Goal: Task Accomplishment & Management: Complete application form

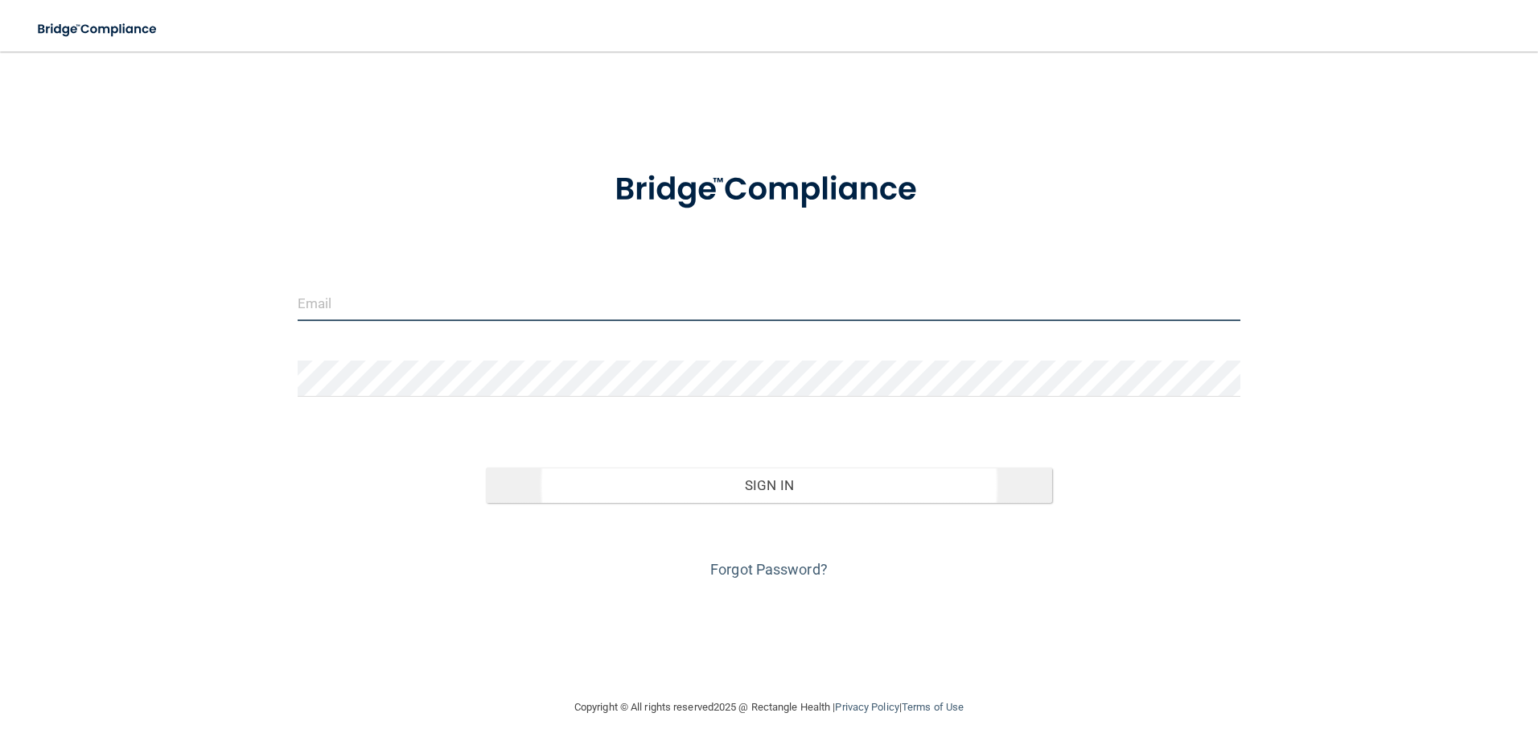
type input "[PERSON_NAME][EMAIL_ADDRESS][DOMAIN_NAME]"
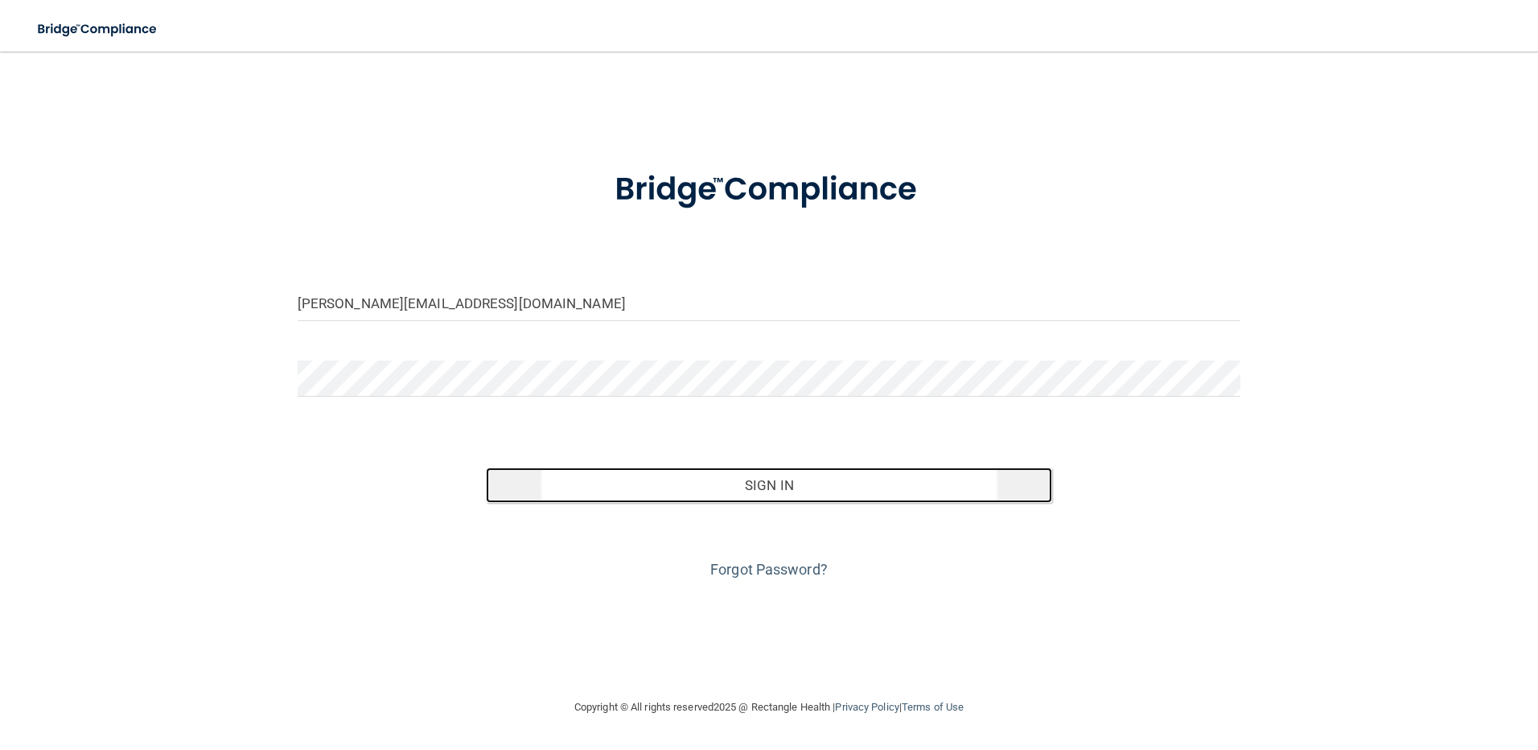
click at [779, 489] on button "Sign In" at bounding box center [769, 484] width 566 height 35
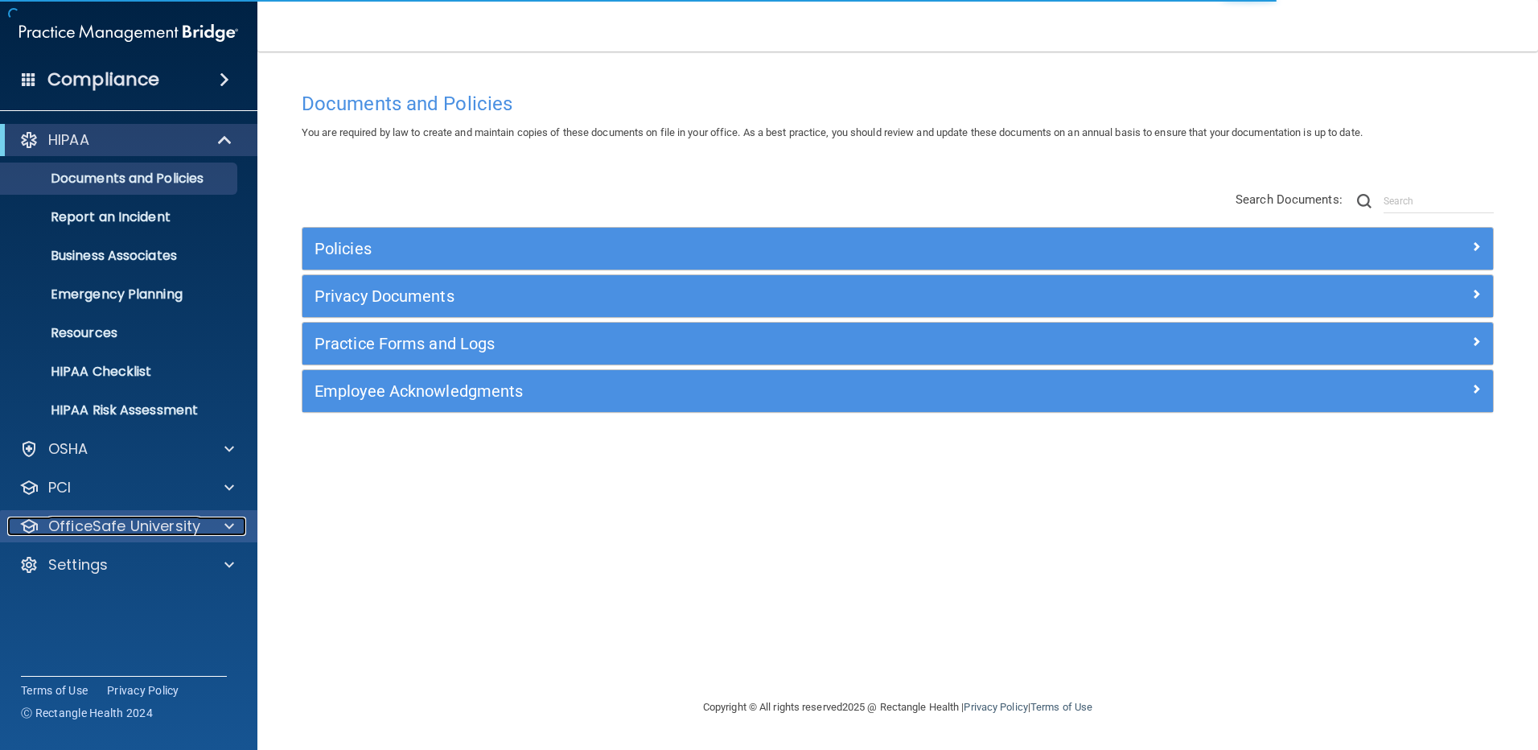
click at [225, 525] on span at bounding box center [229, 525] width 10 height 19
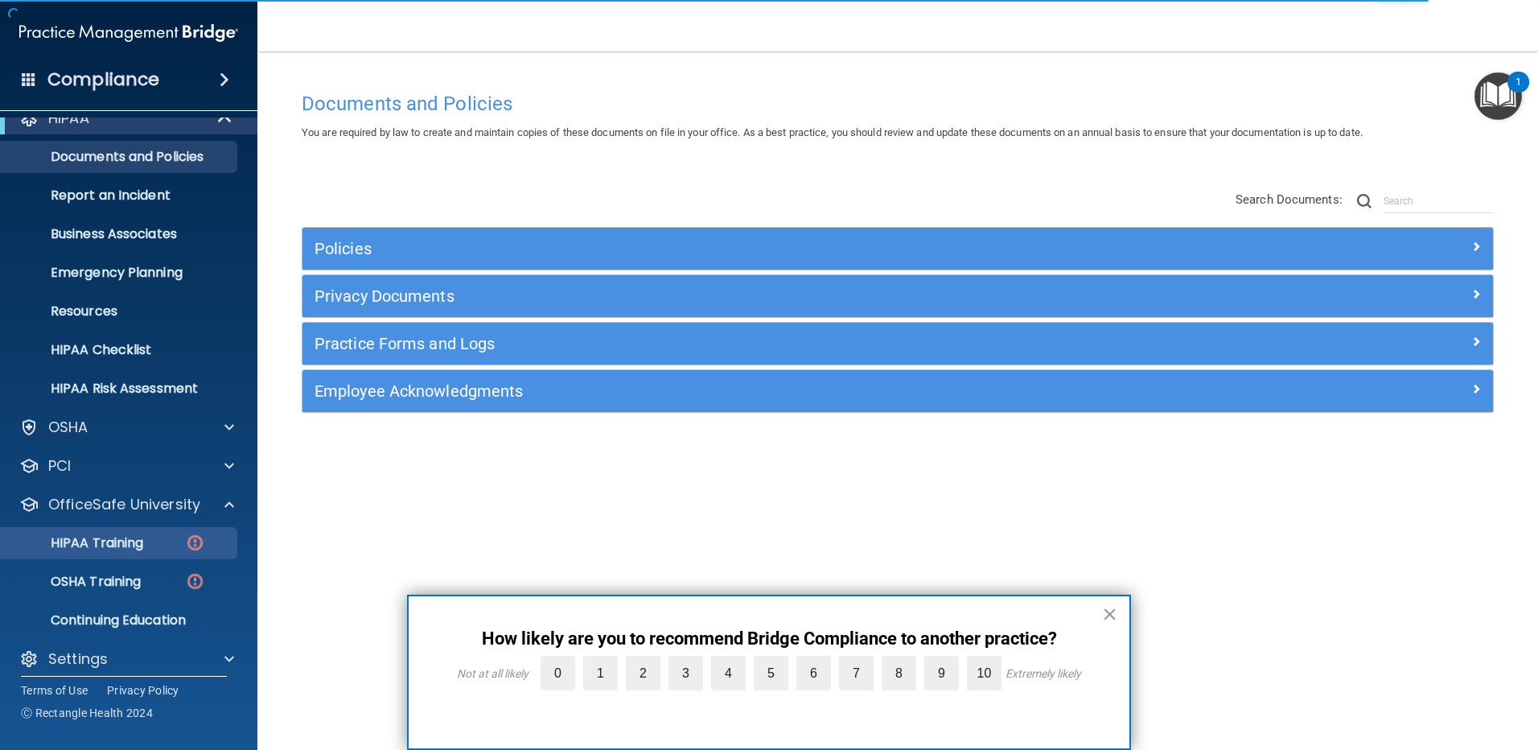
scroll to position [34, 0]
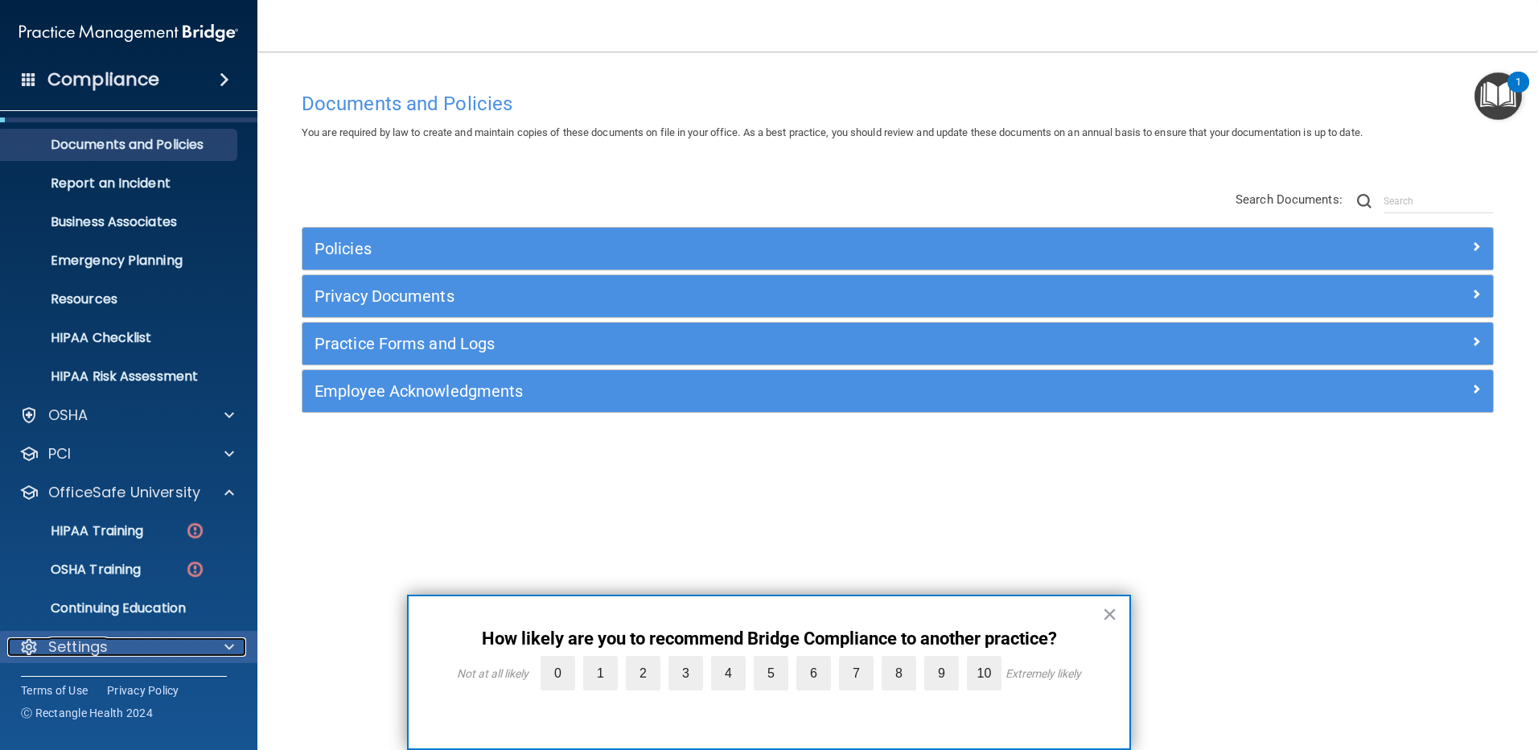
click at [223, 644] on div at bounding box center [227, 646] width 40 height 19
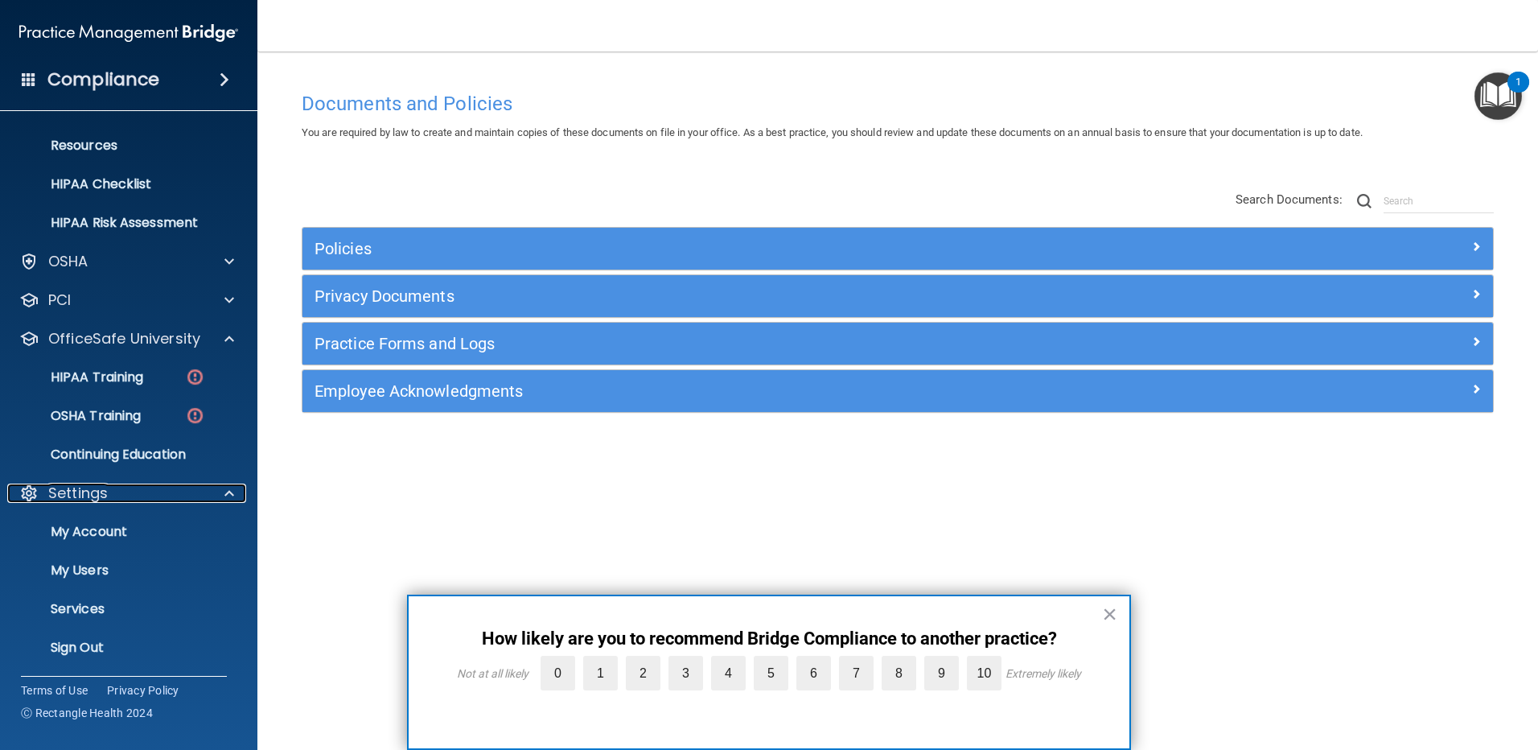
scroll to position [188, 0]
click at [109, 565] on p "My Users" at bounding box center [120, 569] width 220 height 16
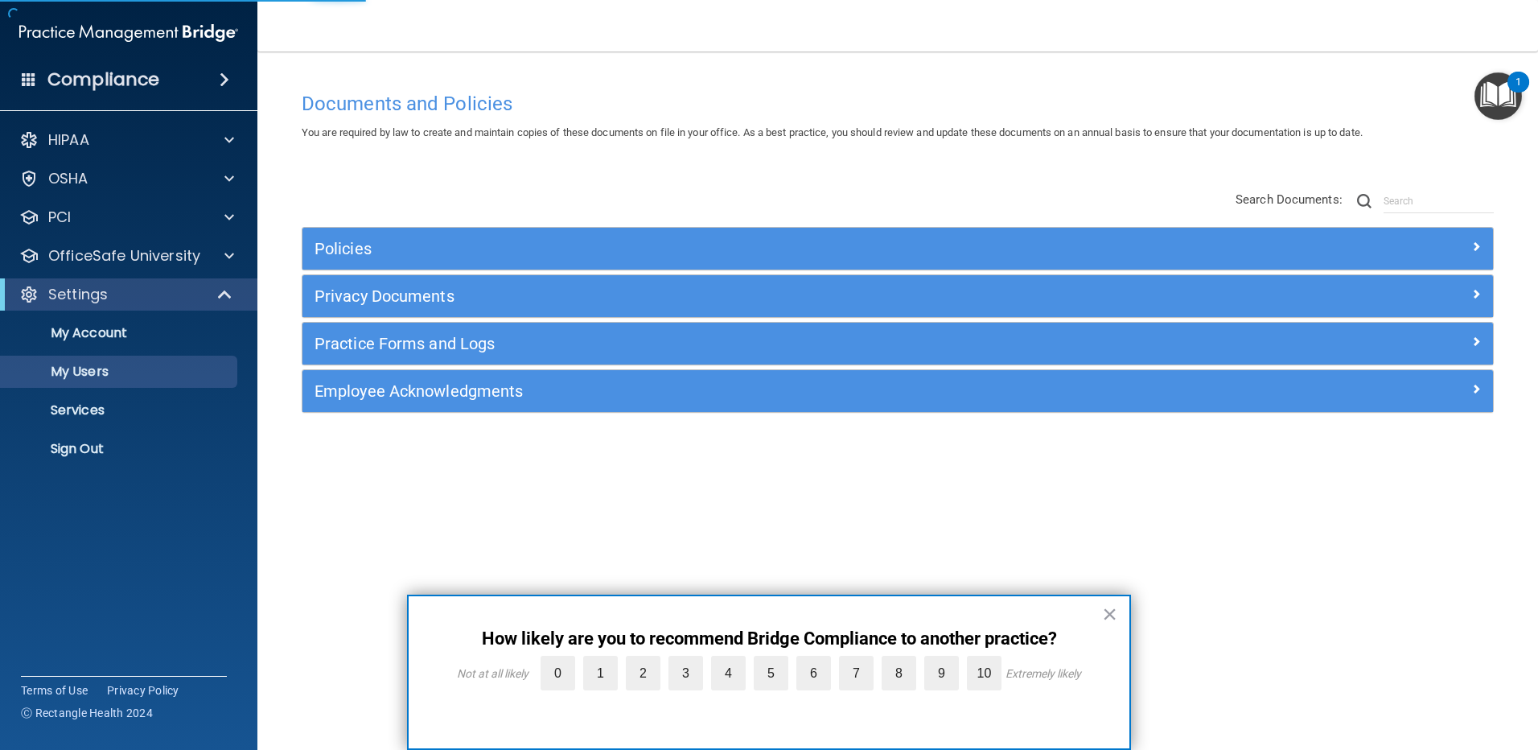
select select "20"
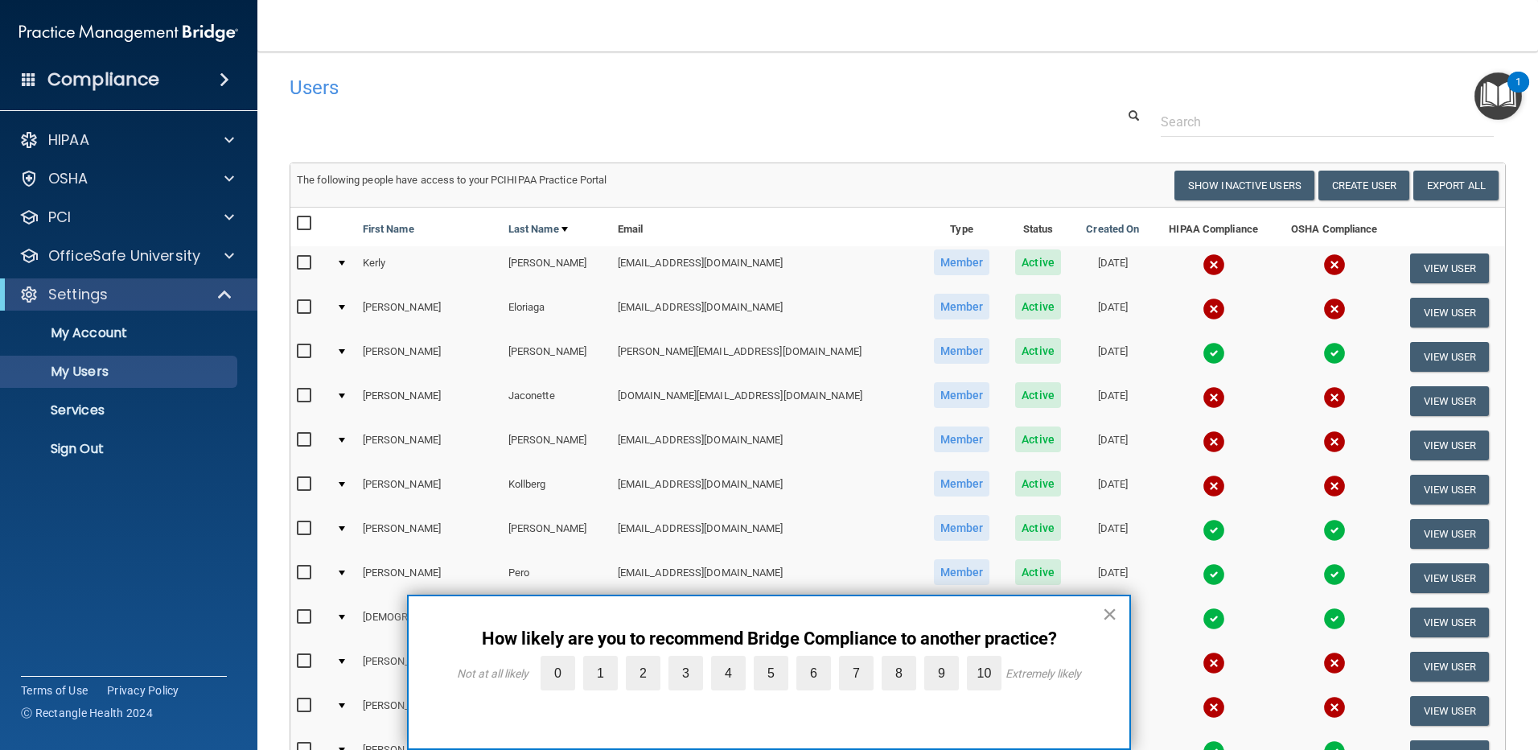
click at [1108, 613] on button "×" at bounding box center [1109, 614] width 15 height 26
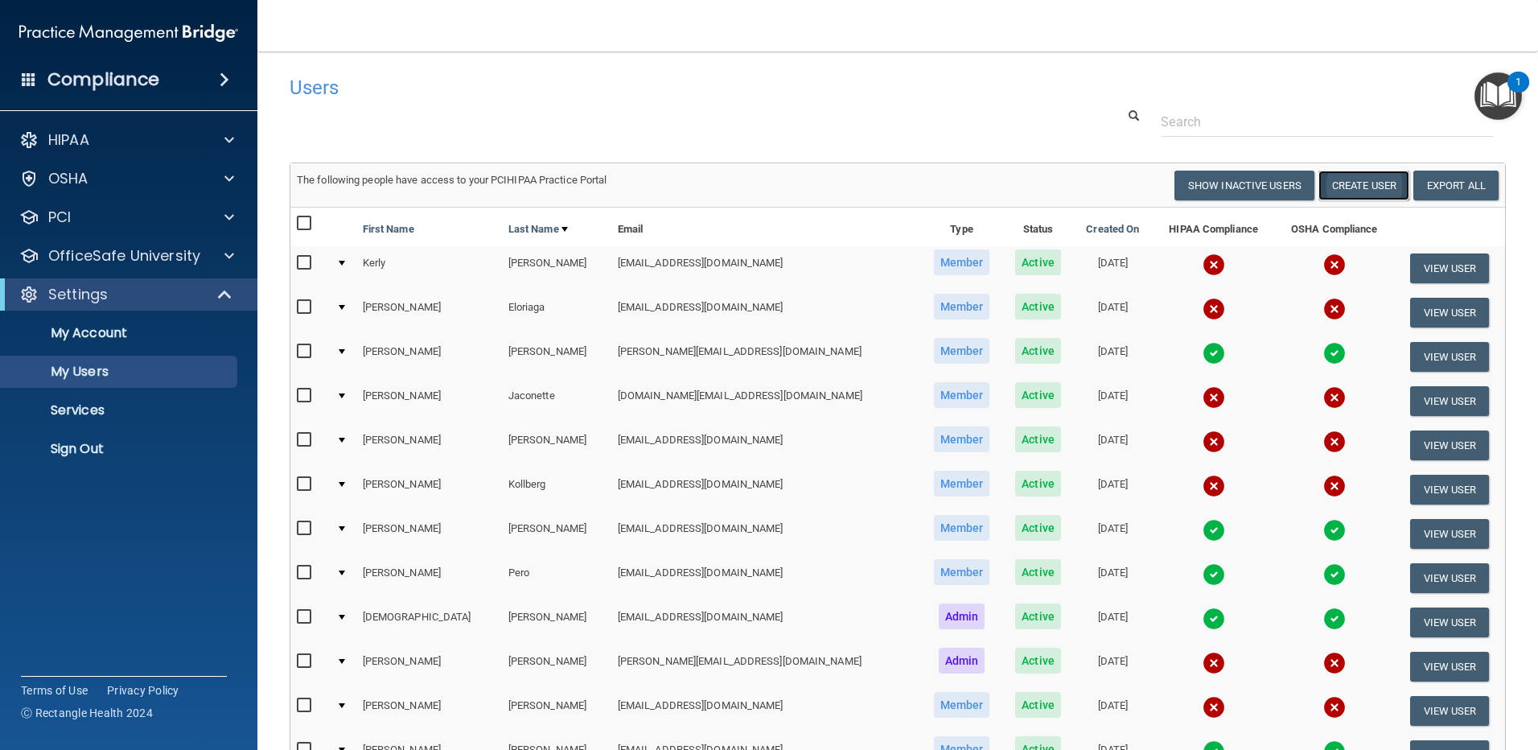
click at [1336, 189] on button "Create User" at bounding box center [1363, 186] width 91 height 30
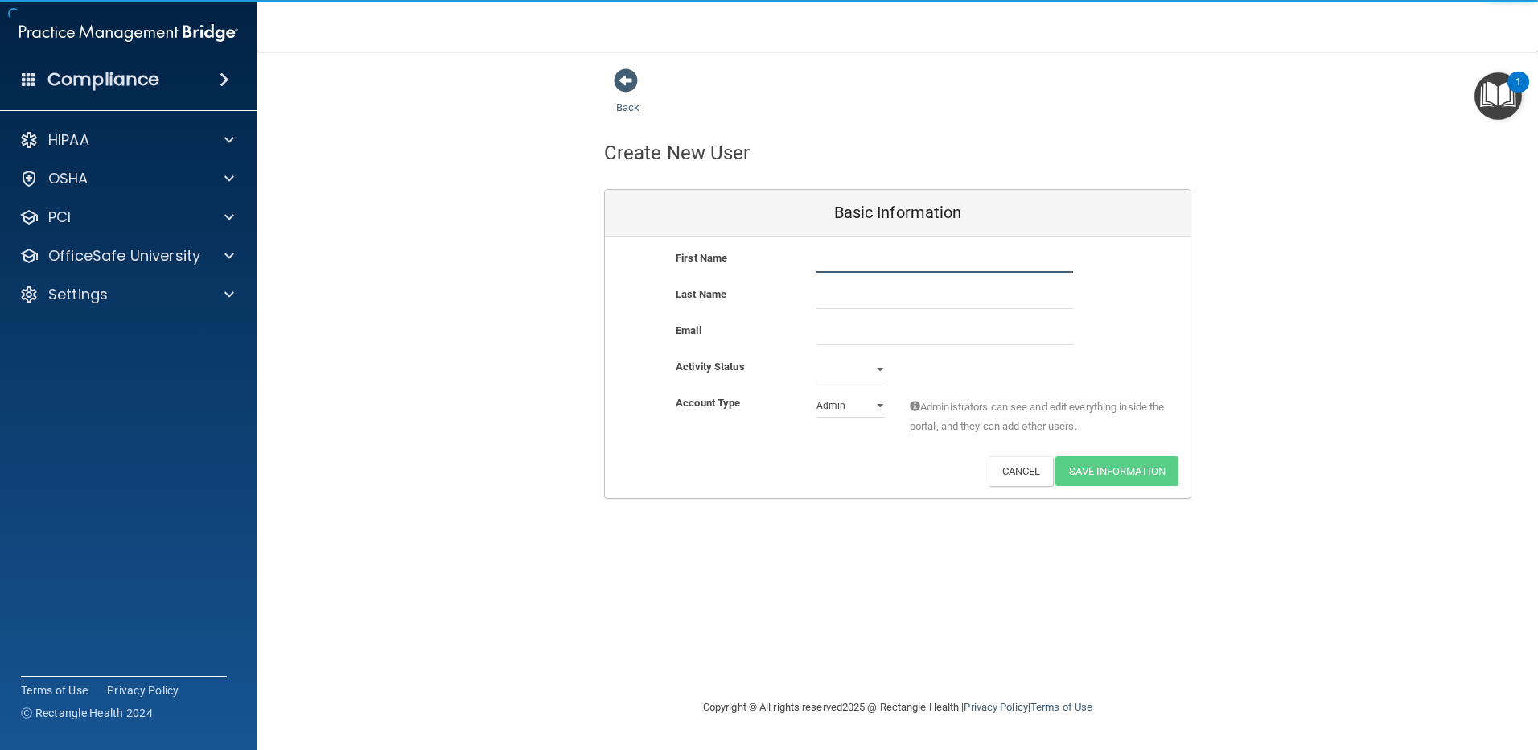
click at [858, 250] on input "text" at bounding box center [944, 261] width 257 height 24
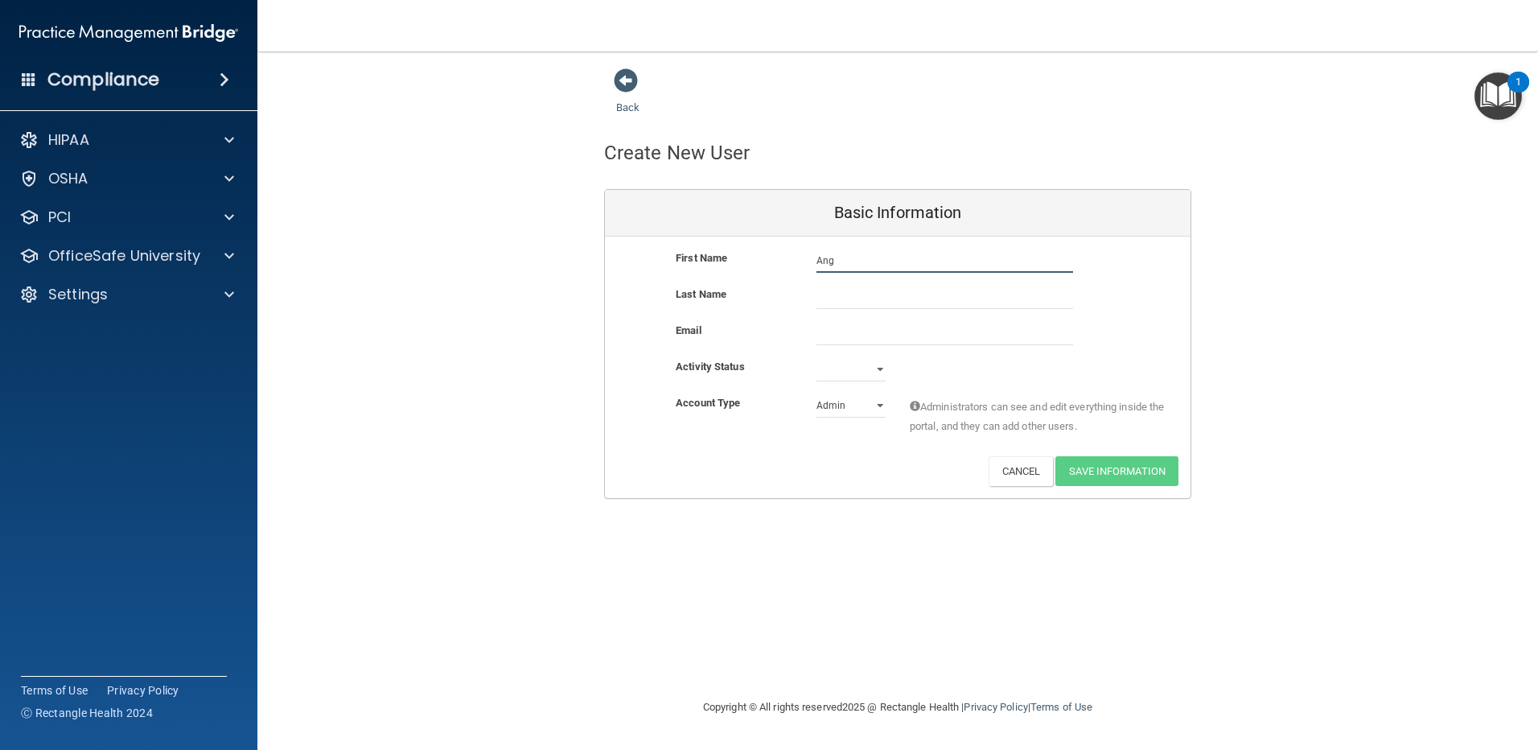
type input "[PERSON_NAME]"
type input "[DOMAIN_NAME][EMAIL_ADDRESS][DOMAIN_NAME]"
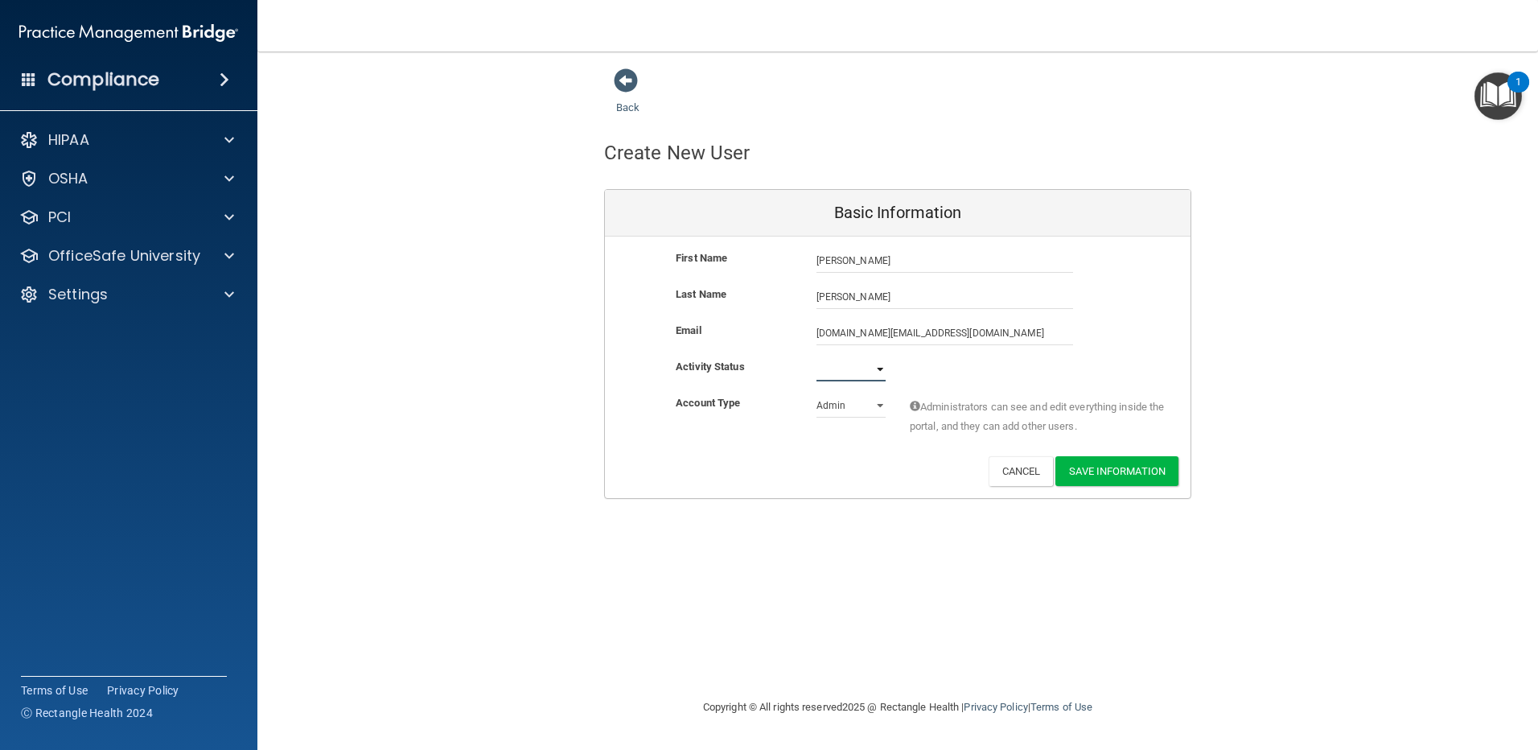
click at [884, 368] on select "Active Inactive" at bounding box center [850, 369] width 69 height 24
select select "active"
click at [816, 357] on select "Active Inactive" at bounding box center [850, 369] width 69 height 24
click at [881, 404] on select "Admin Member" at bounding box center [850, 405] width 69 height 24
select select "practice_member"
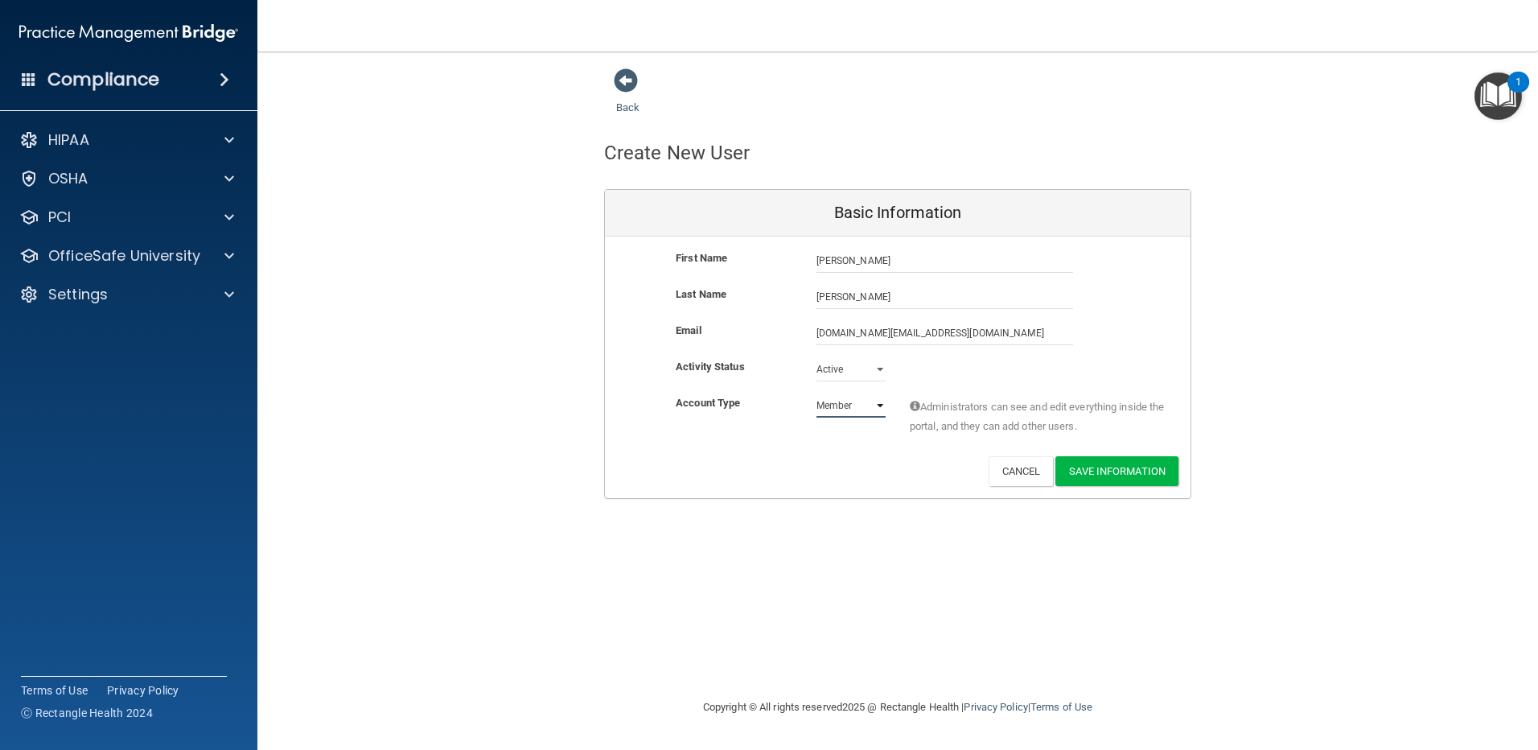
click at [816, 393] on select "Admin Member" at bounding box center [850, 405] width 69 height 24
click at [1112, 468] on button "Save Information" at bounding box center [1116, 471] width 123 height 30
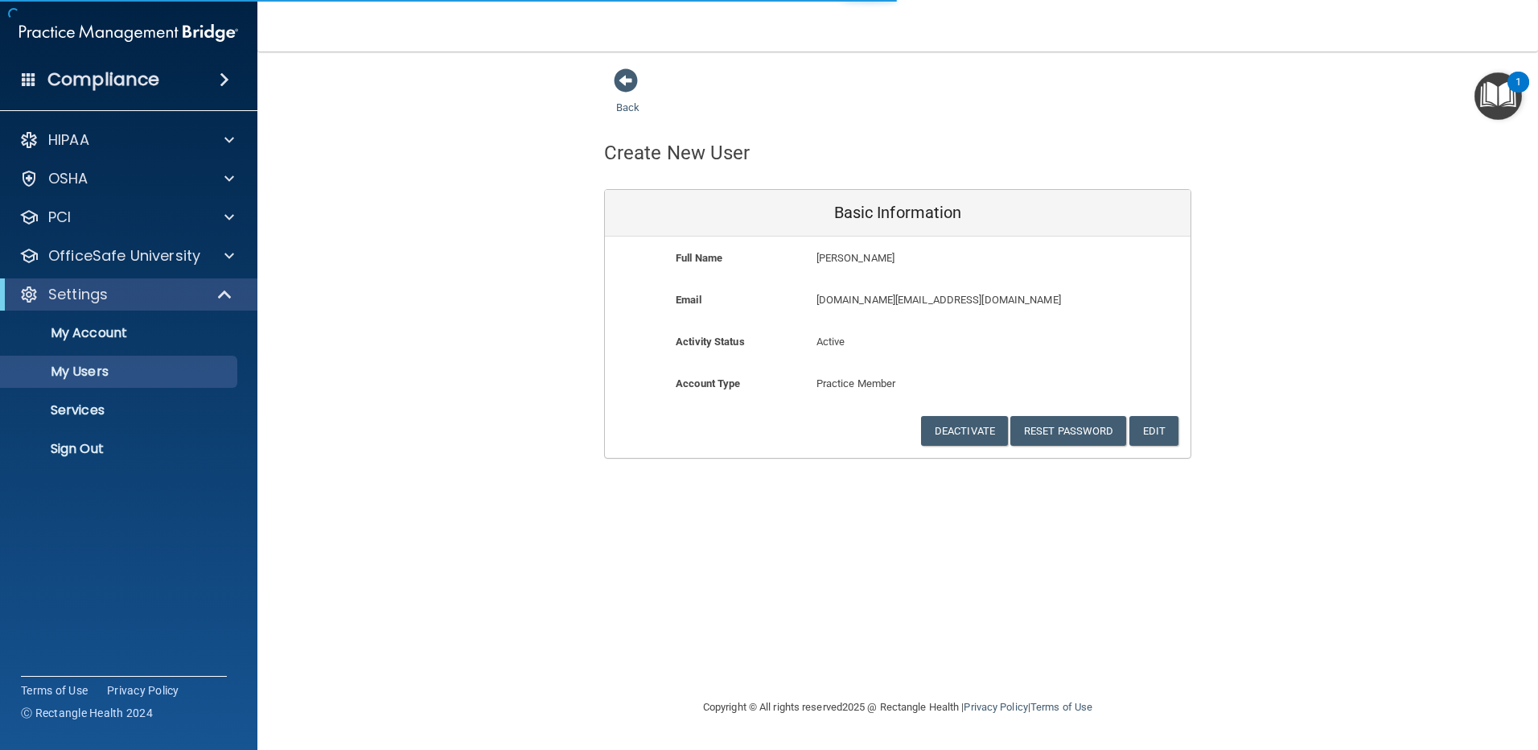
select select "20"
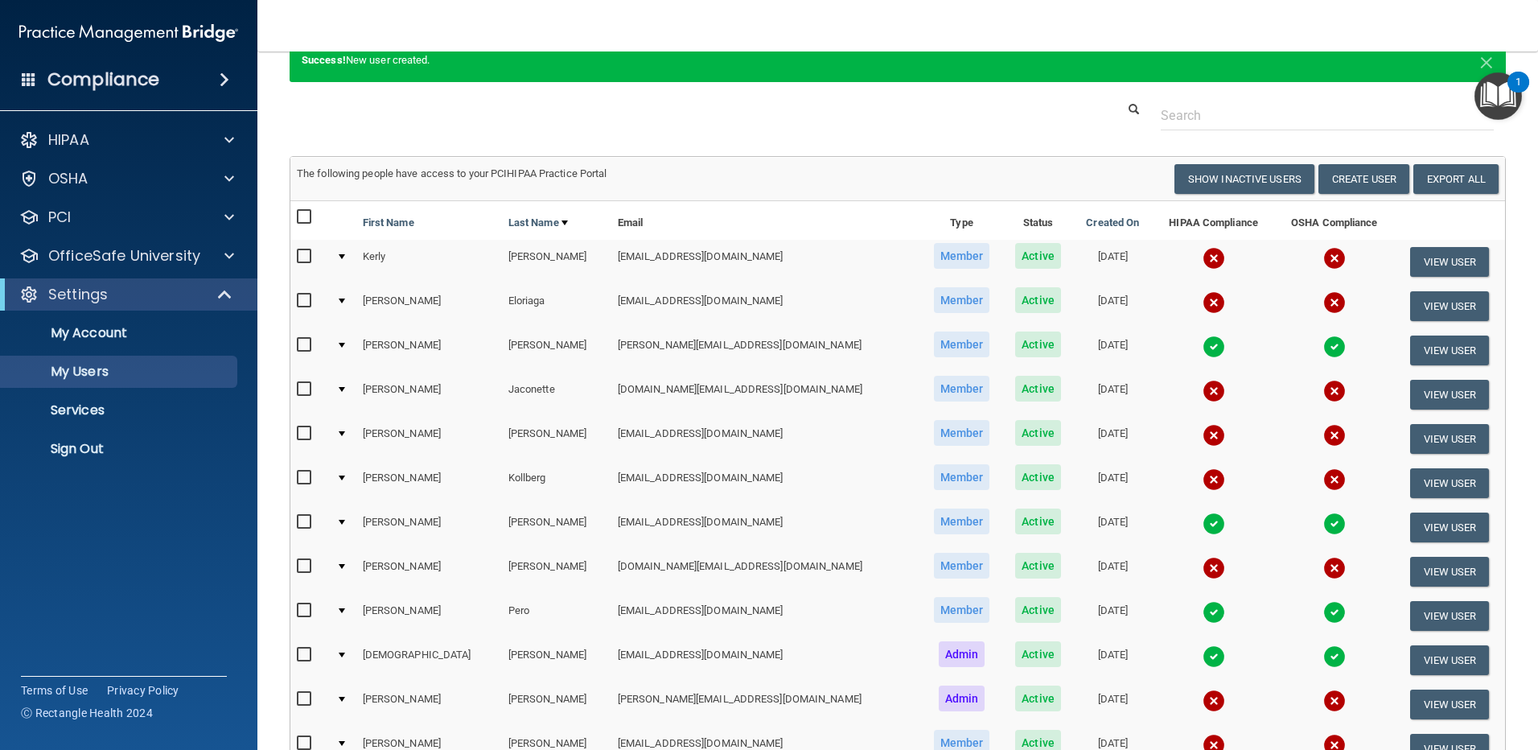
scroll to position [161, 0]
